Goal: Navigation & Orientation: Find specific page/section

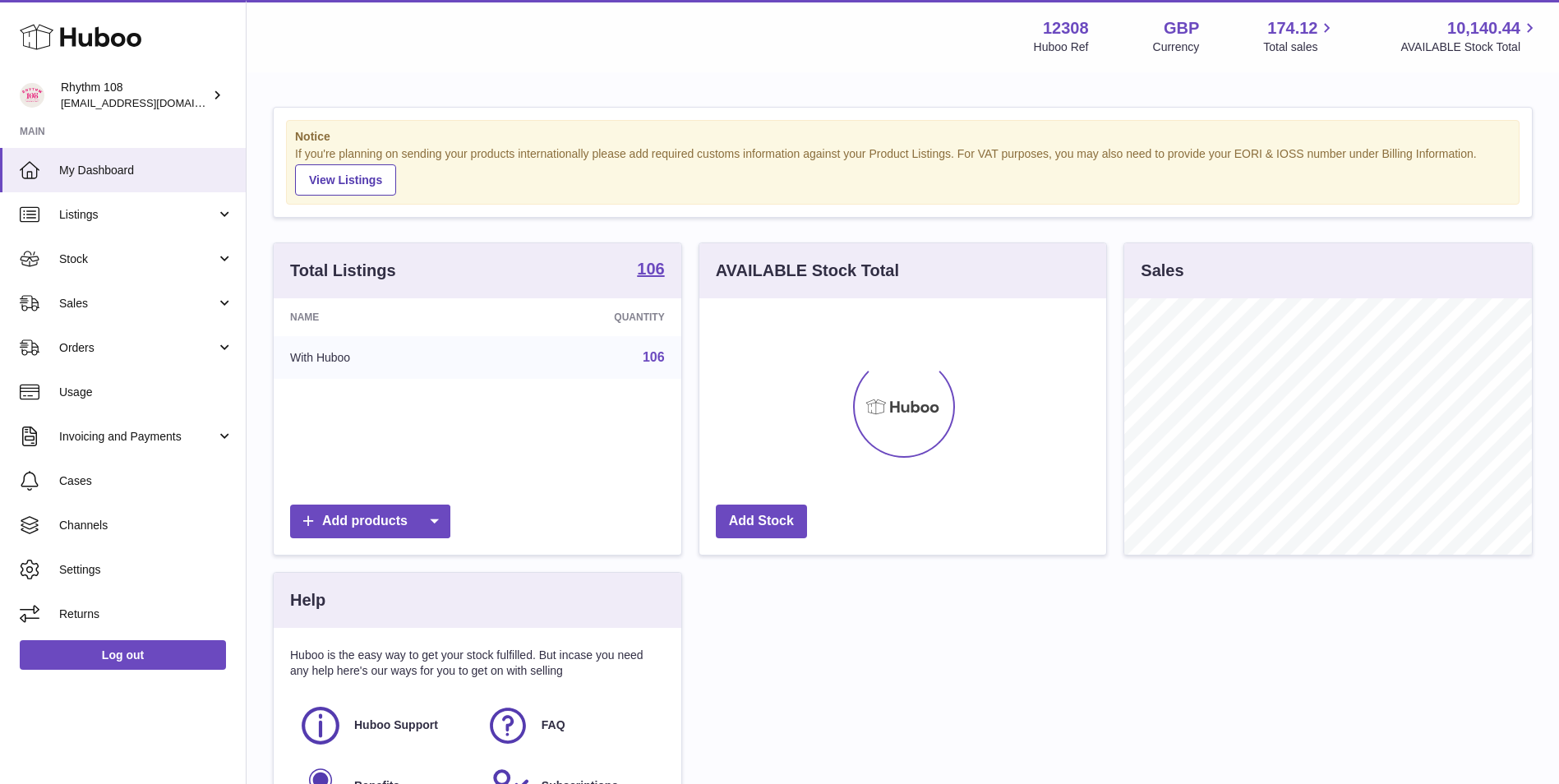
scroll to position [256, 407]
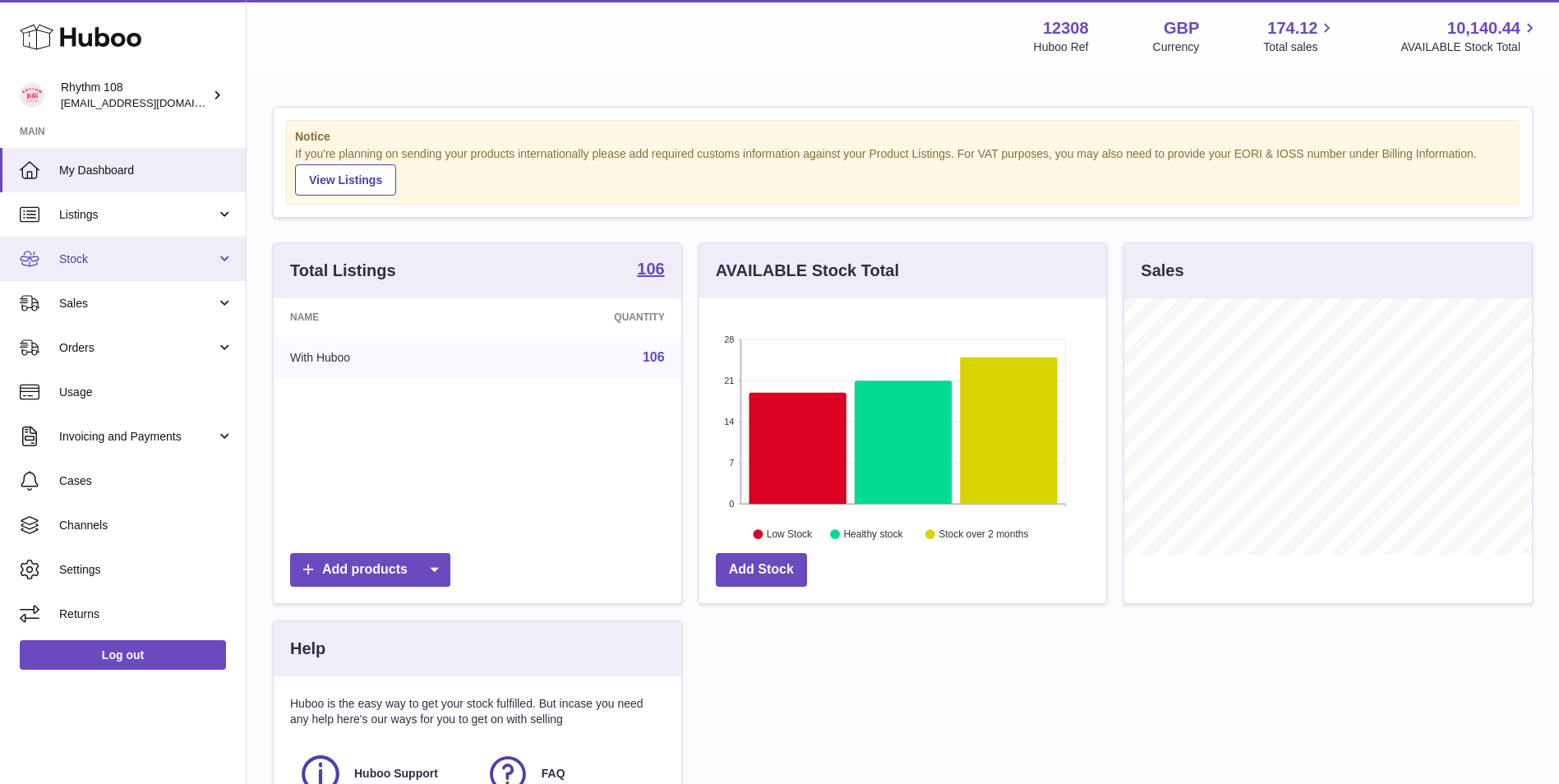
click at [110, 267] on link "Stock" at bounding box center [123, 259] width 246 height 44
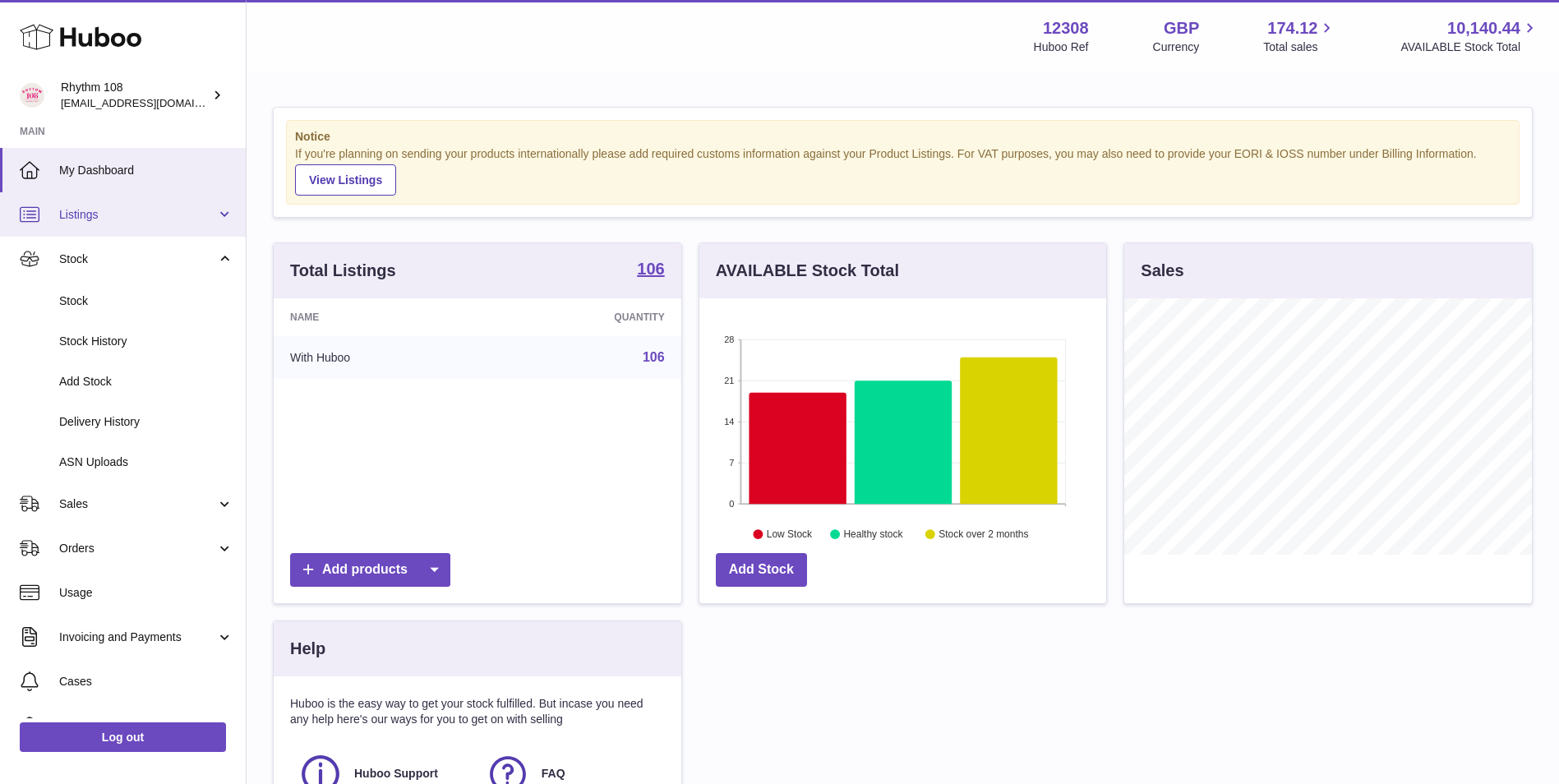
click at [149, 231] on link "Listings" at bounding box center [123, 214] width 246 height 44
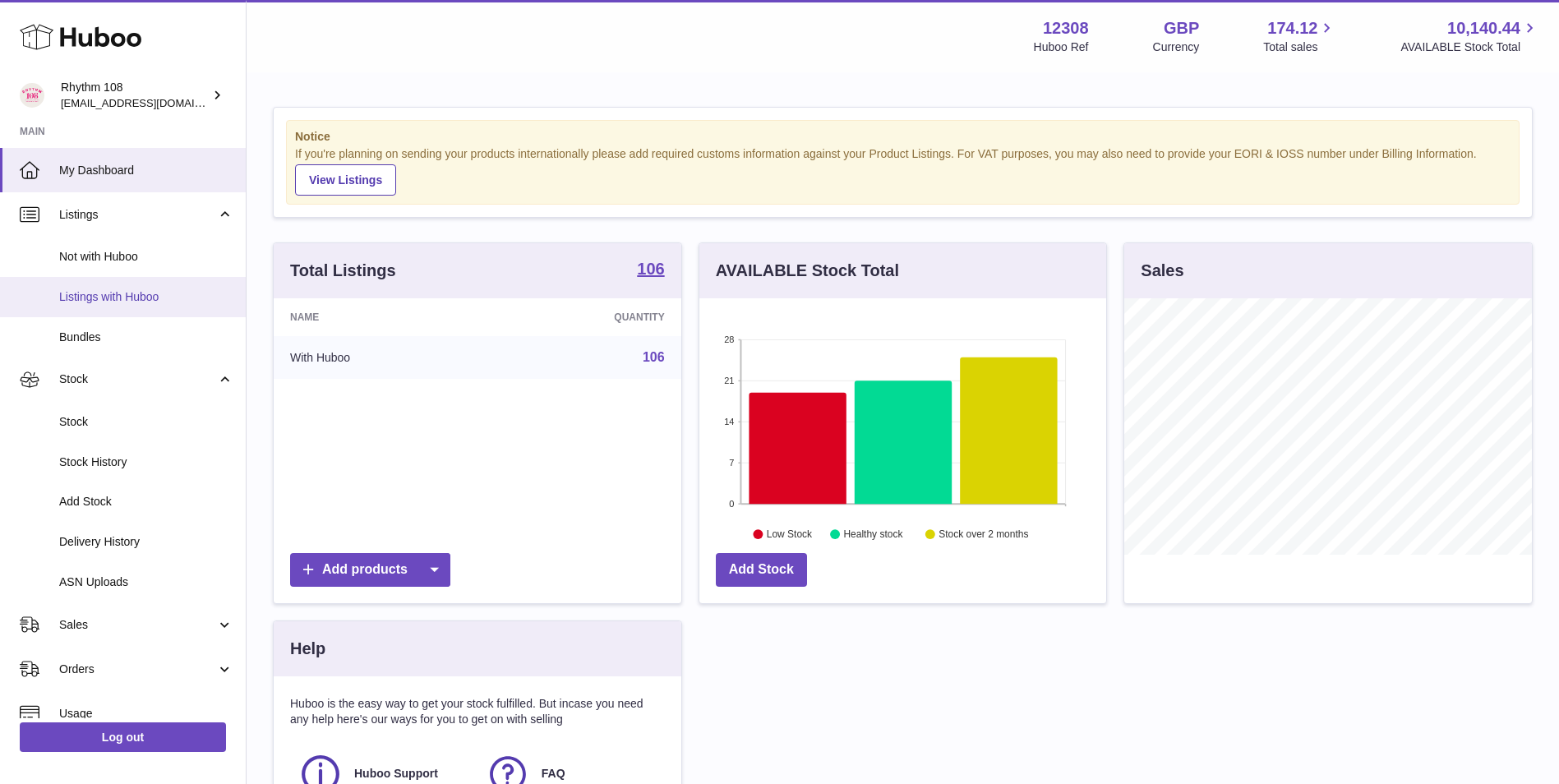
click at [151, 285] on link "Listings with Huboo" at bounding box center [123, 297] width 246 height 40
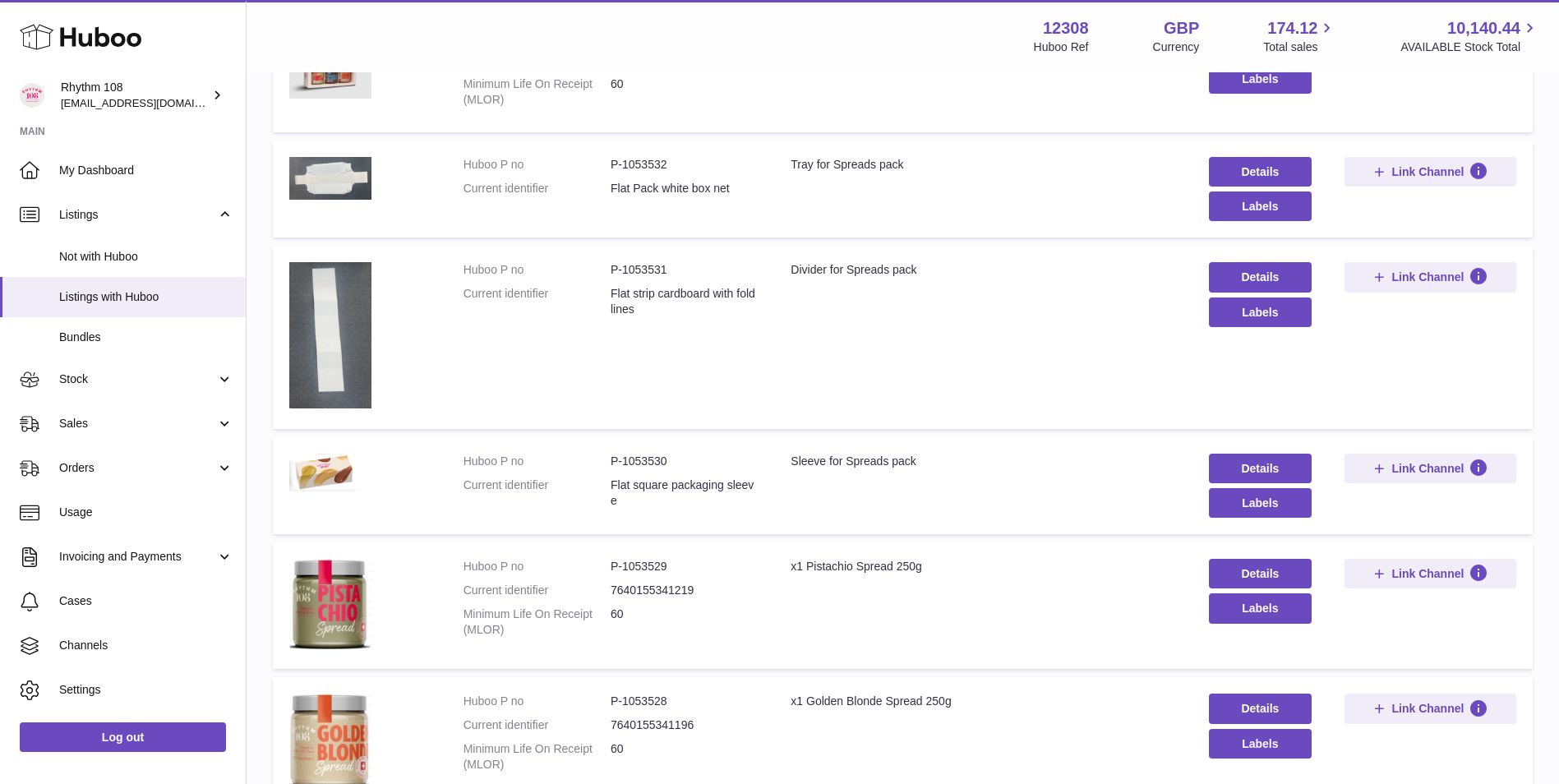
scroll to position [1011, 0]
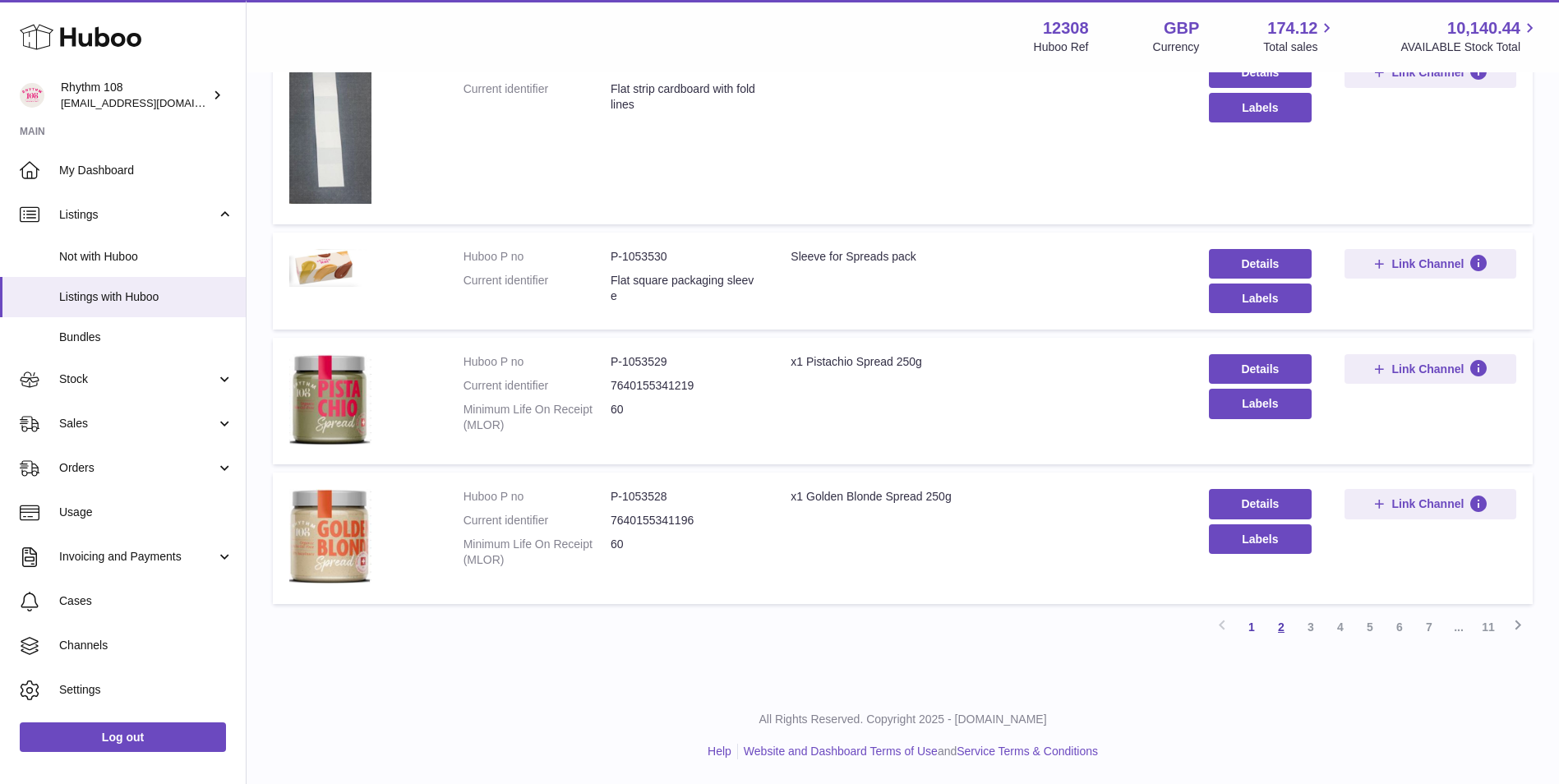
click at [1277, 625] on link "2" at bounding box center [1281, 627] width 29 height 29
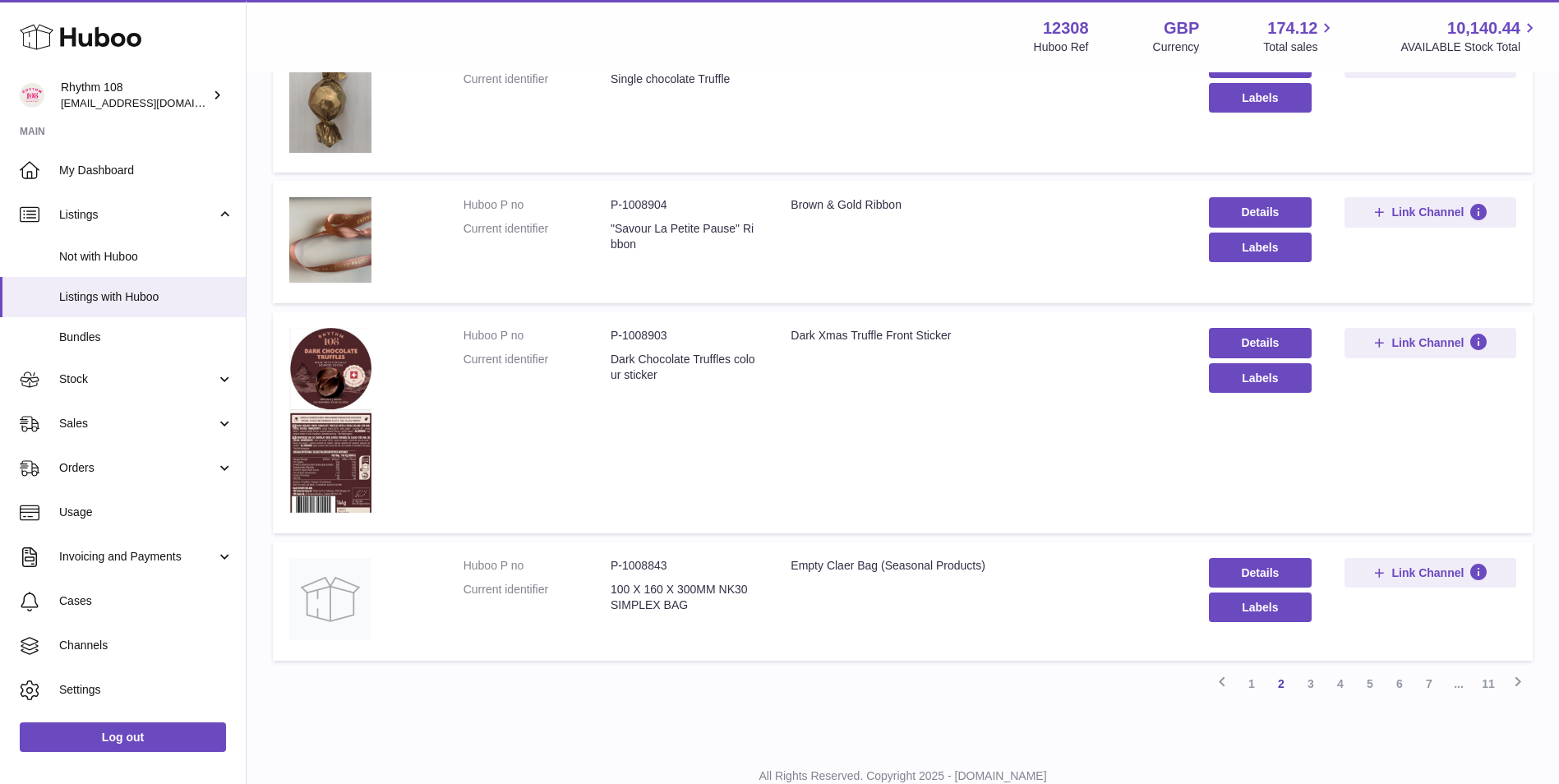
scroll to position [928, 0]
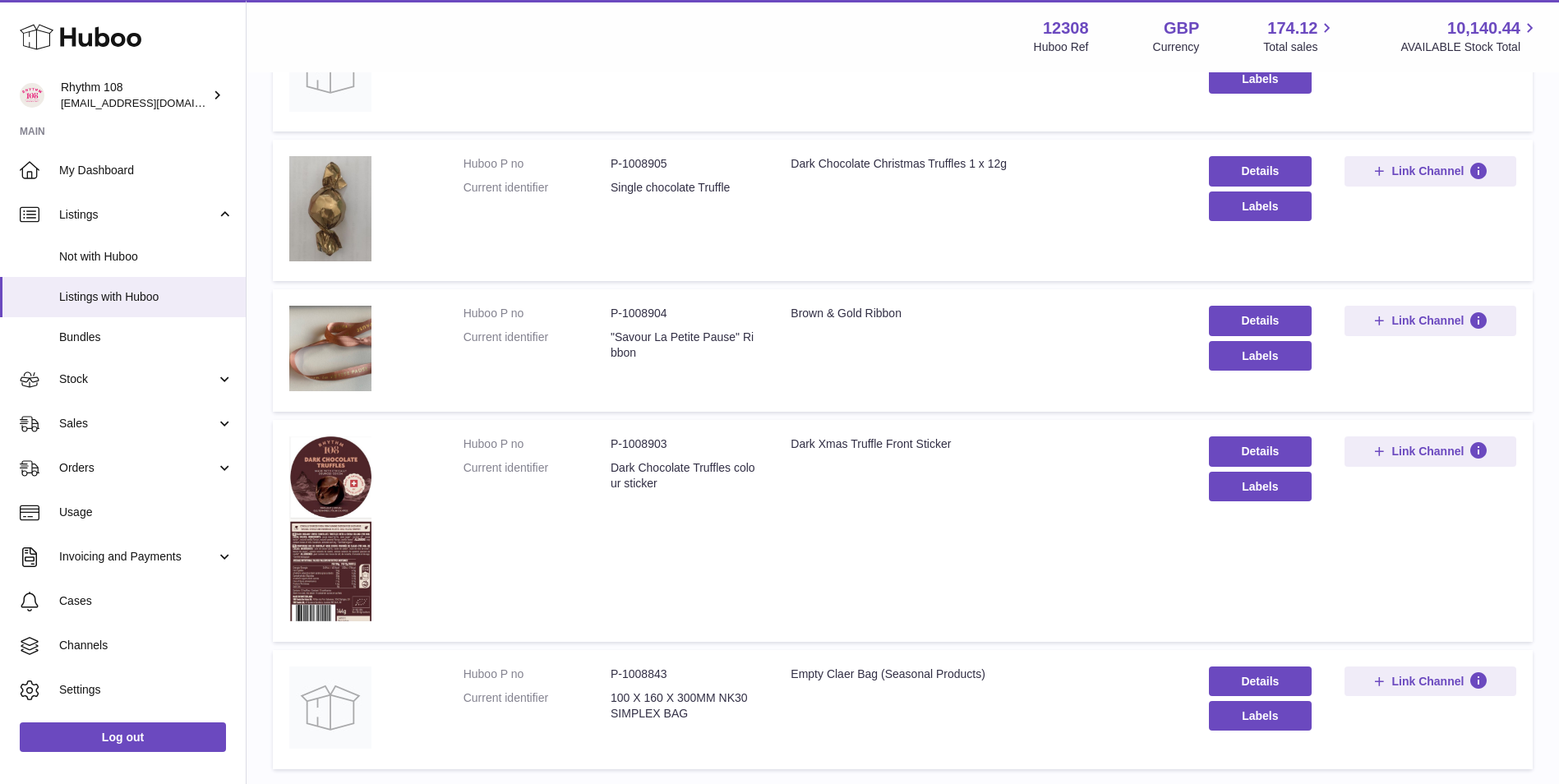
click at [636, 165] on dd "P-1008905" at bounding box center [683, 164] width 147 height 16
copy dd "1008905"
